Goal: Task Accomplishment & Management: Manage account settings

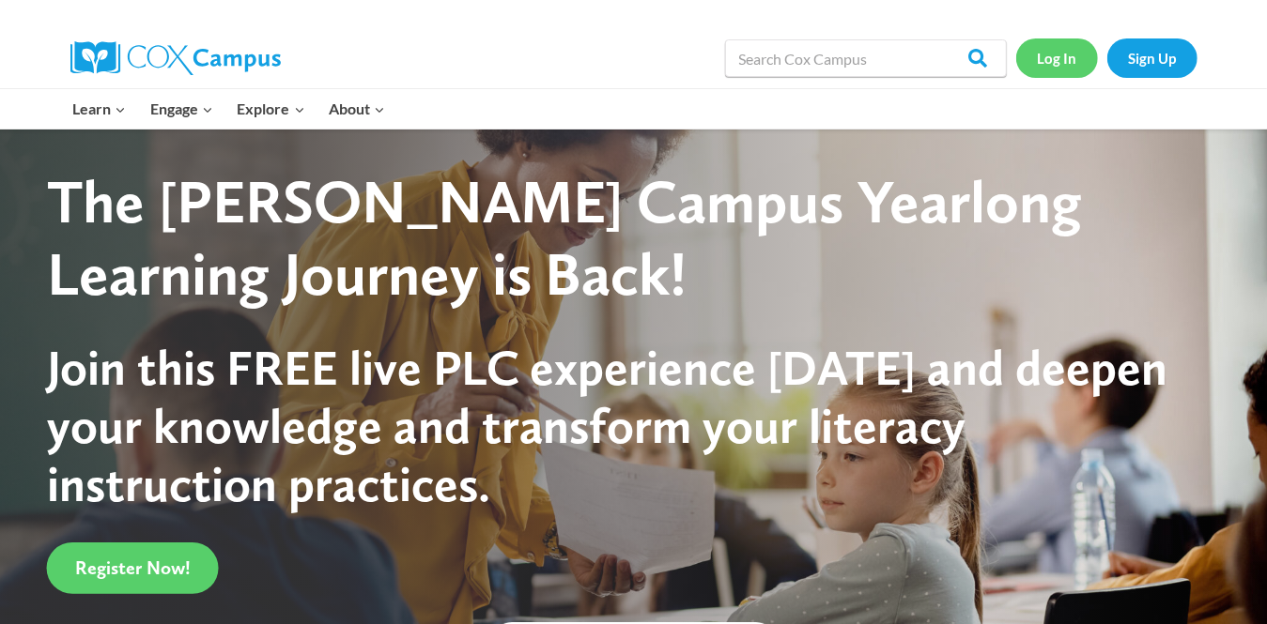
click at [1068, 51] on link "Log In" at bounding box center [1057, 58] width 82 height 39
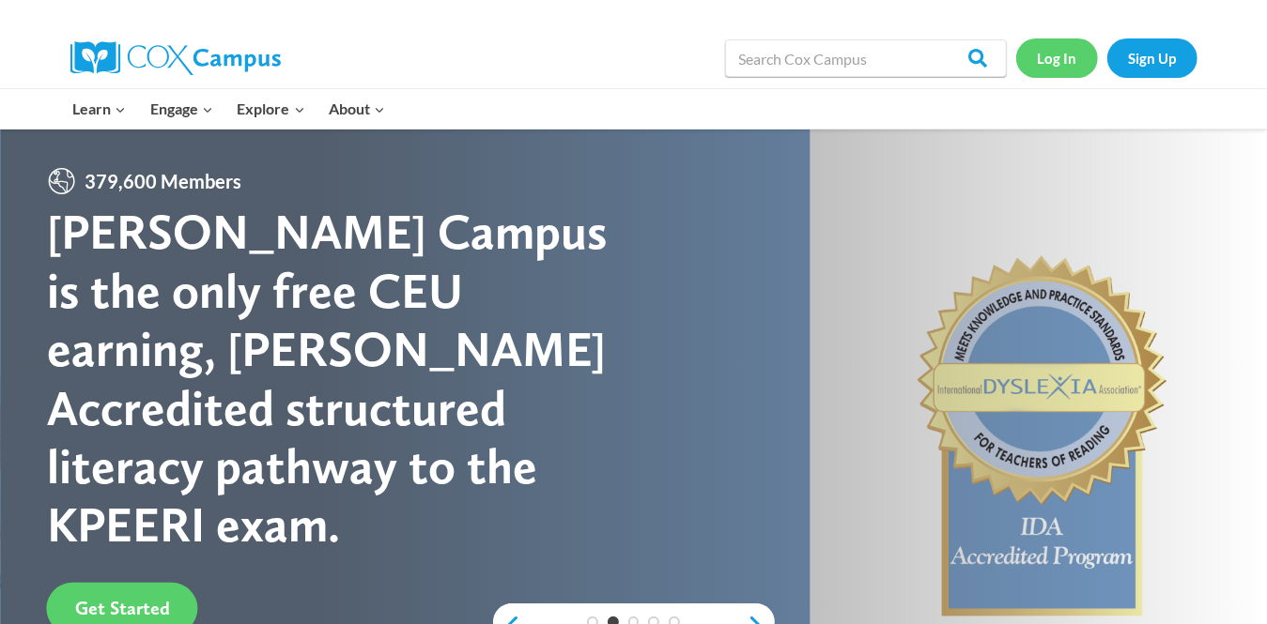
click at [1039, 63] on link "Log In" at bounding box center [1057, 58] width 82 height 39
